Goal: Task Accomplishment & Management: Use online tool/utility

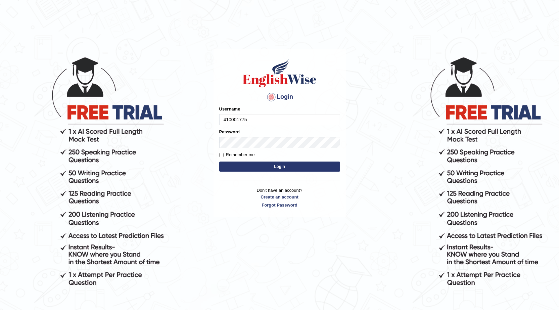
type input "410001775"
click at [230, 166] on button "Login" at bounding box center [279, 167] width 121 height 10
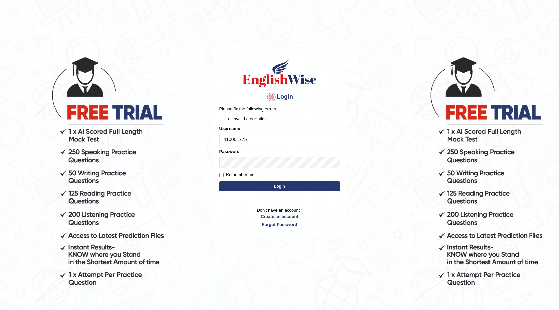
click at [252, 139] on input "410001775" at bounding box center [279, 139] width 121 height 11
type input "4"
type input "0410001775"
click at [228, 184] on button "Login" at bounding box center [279, 186] width 121 height 10
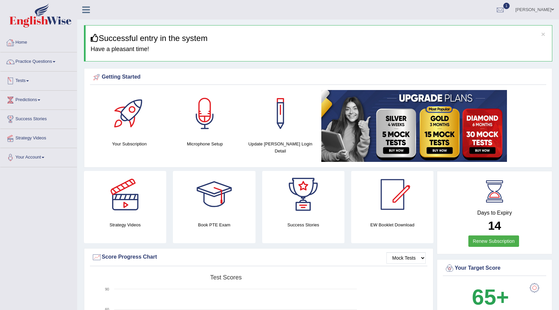
click at [29, 81] on span at bounding box center [27, 80] width 3 height 1
click at [36, 93] on link "Take Practice Sectional Test" at bounding box center [43, 96] width 63 height 12
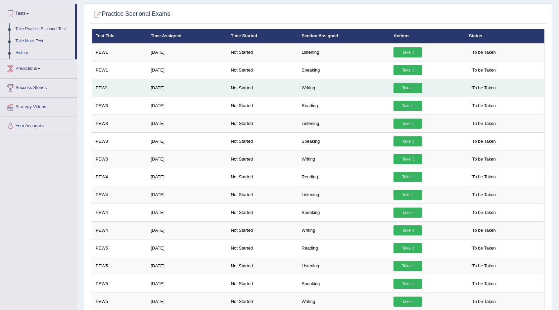
click at [407, 89] on link "Take it" at bounding box center [408, 88] width 29 height 10
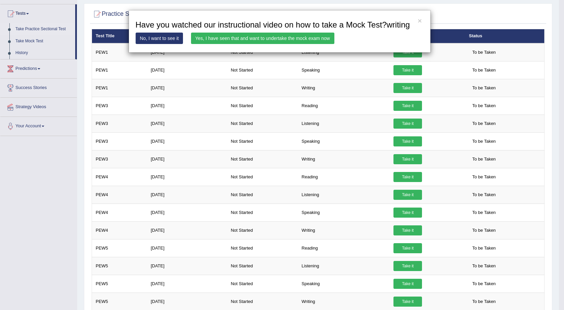
click at [156, 35] on link "No, I want to see it" at bounding box center [160, 38] width 48 height 11
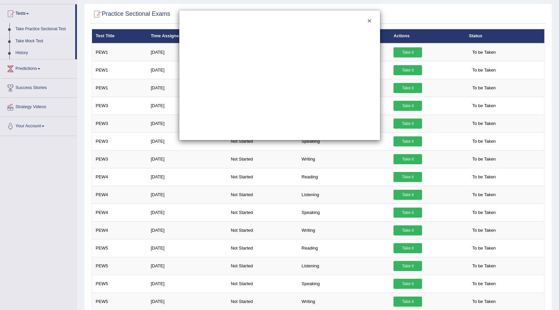
click at [371, 21] on button "×" at bounding box center [369, 20] width 4 height 7
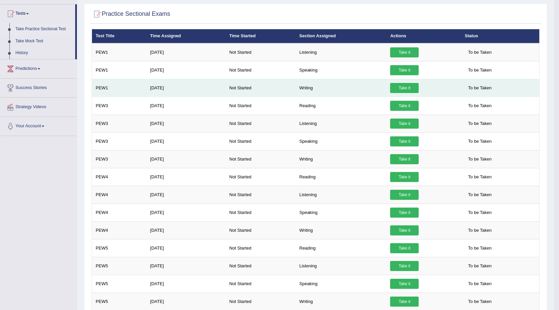
click at [395, 87] on link "Take it" at bounding box center [404, 88] width 29 height 10
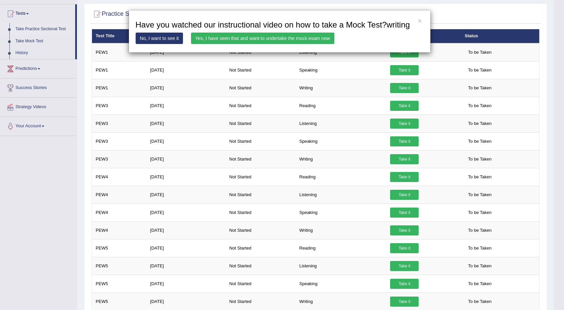
click at [276, 36] on link "Yes, I have seen that and want to undertake the mock exam now" at bounding box center [262, 38] width 143 height 11
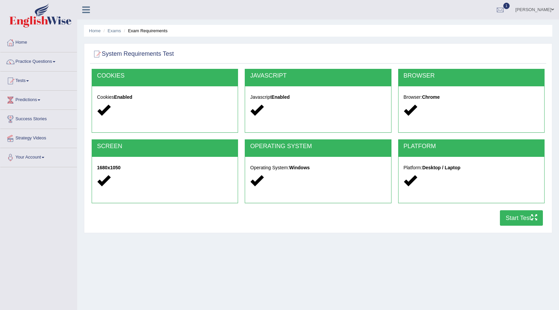
click at [511, 215] on button "Start Test" at bounding box center [521, 217] width 43 height 15
